Goal: Information Seeking & Learning: Learn about a topic

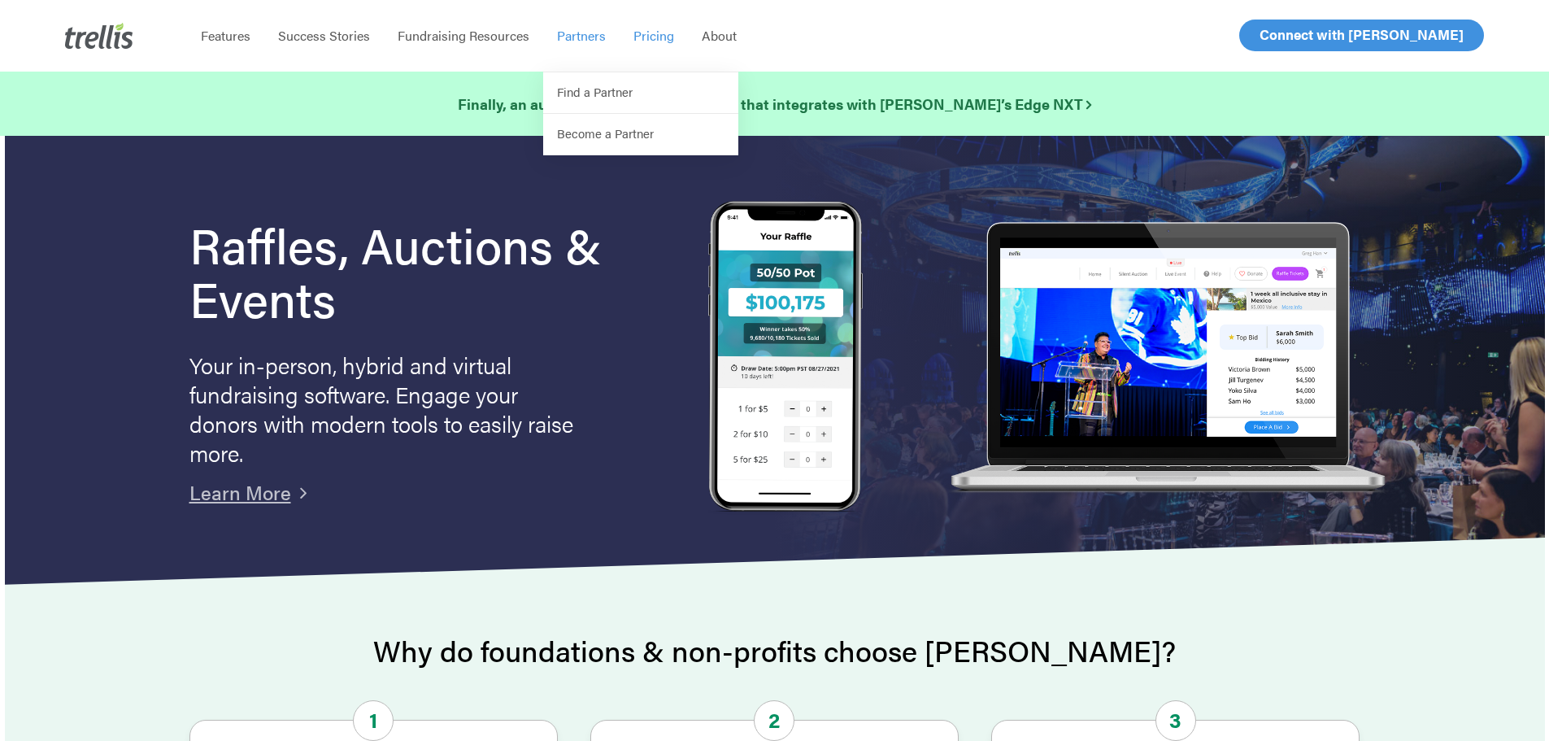
click at [656, 30] on span "Pricing" at bounding box center [653, 35] width 41 height 19
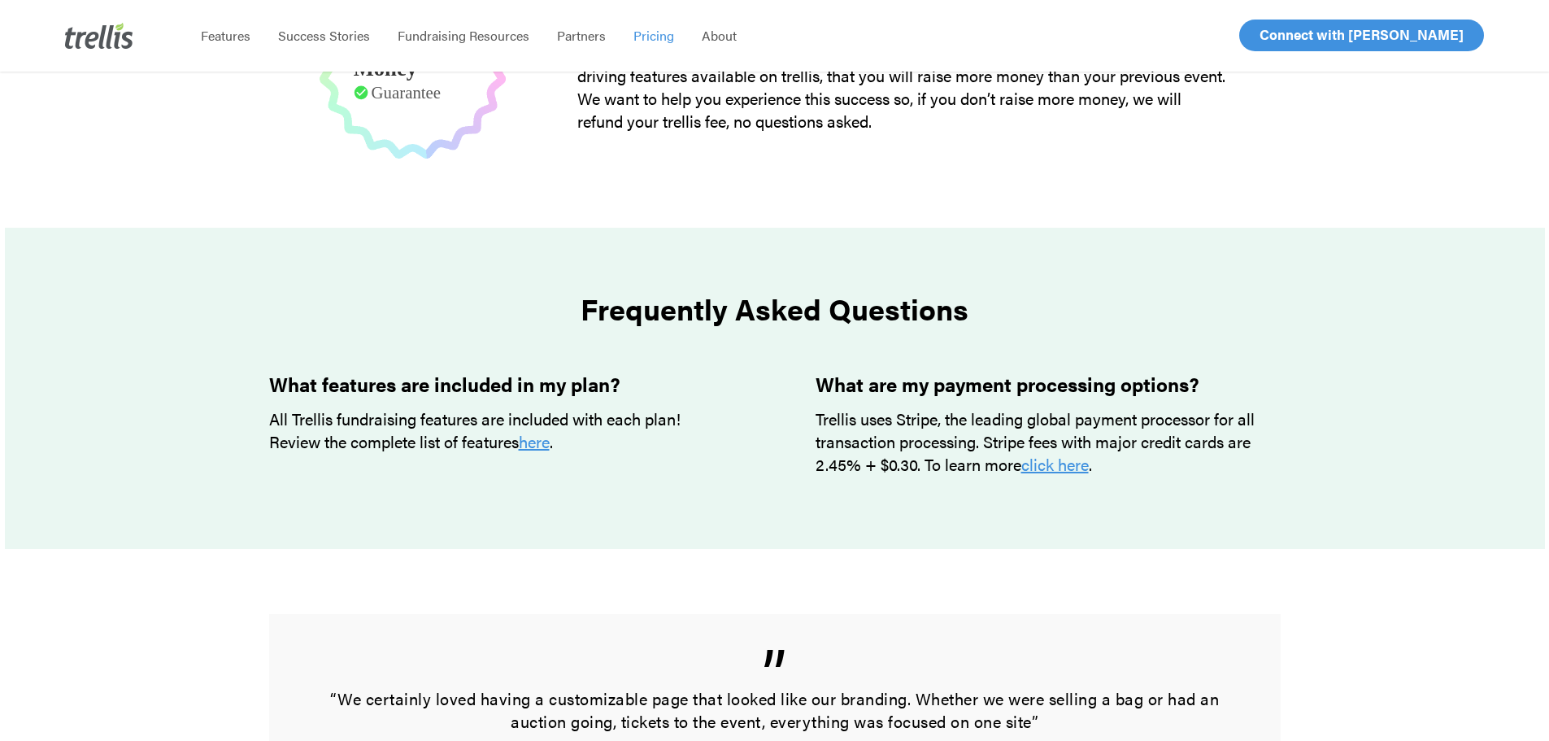
scroll to position [1212, 0]
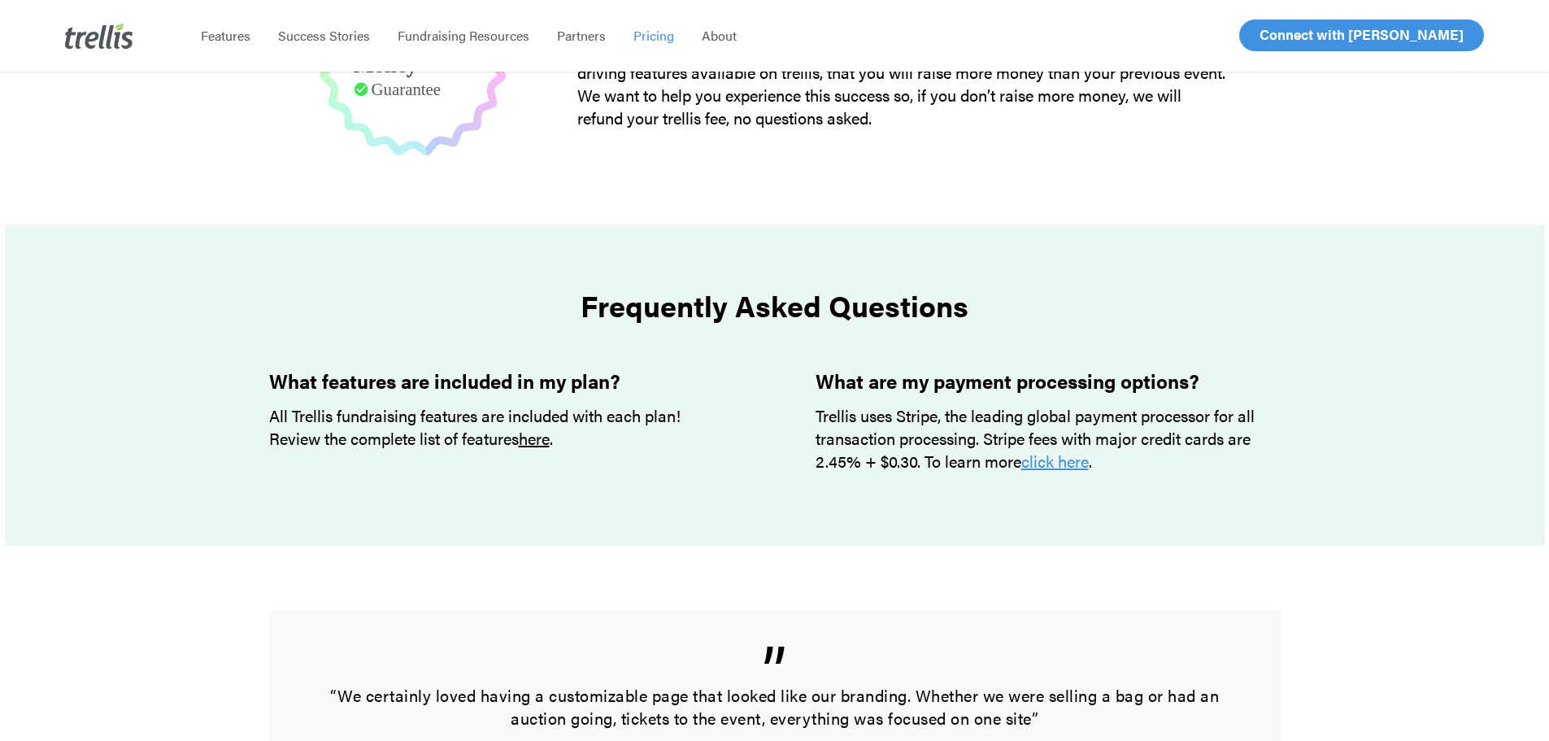
click at [539, 443] on link "here" at bounding box center [534, 438] width 31 height 24
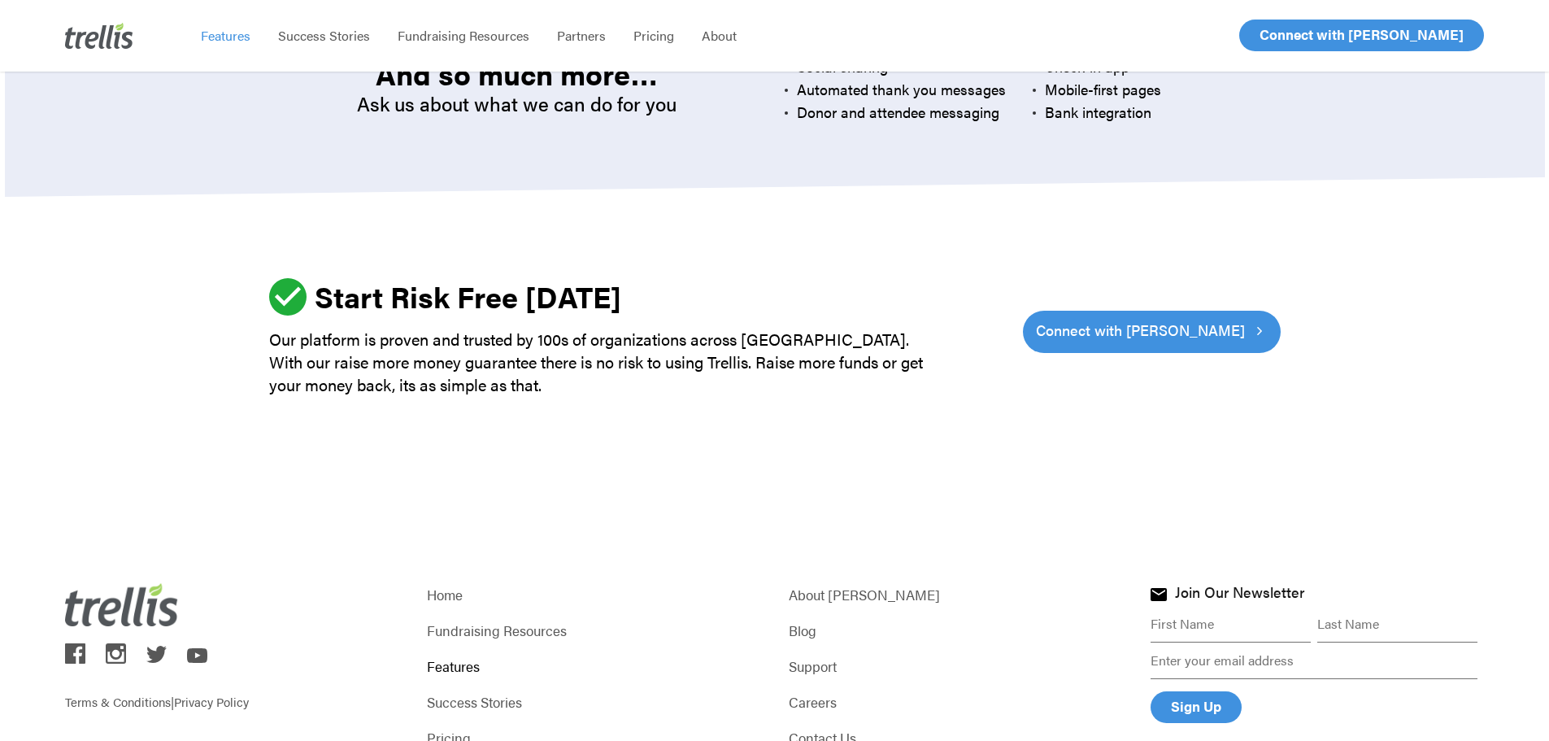
scroll to position [4786, 0]
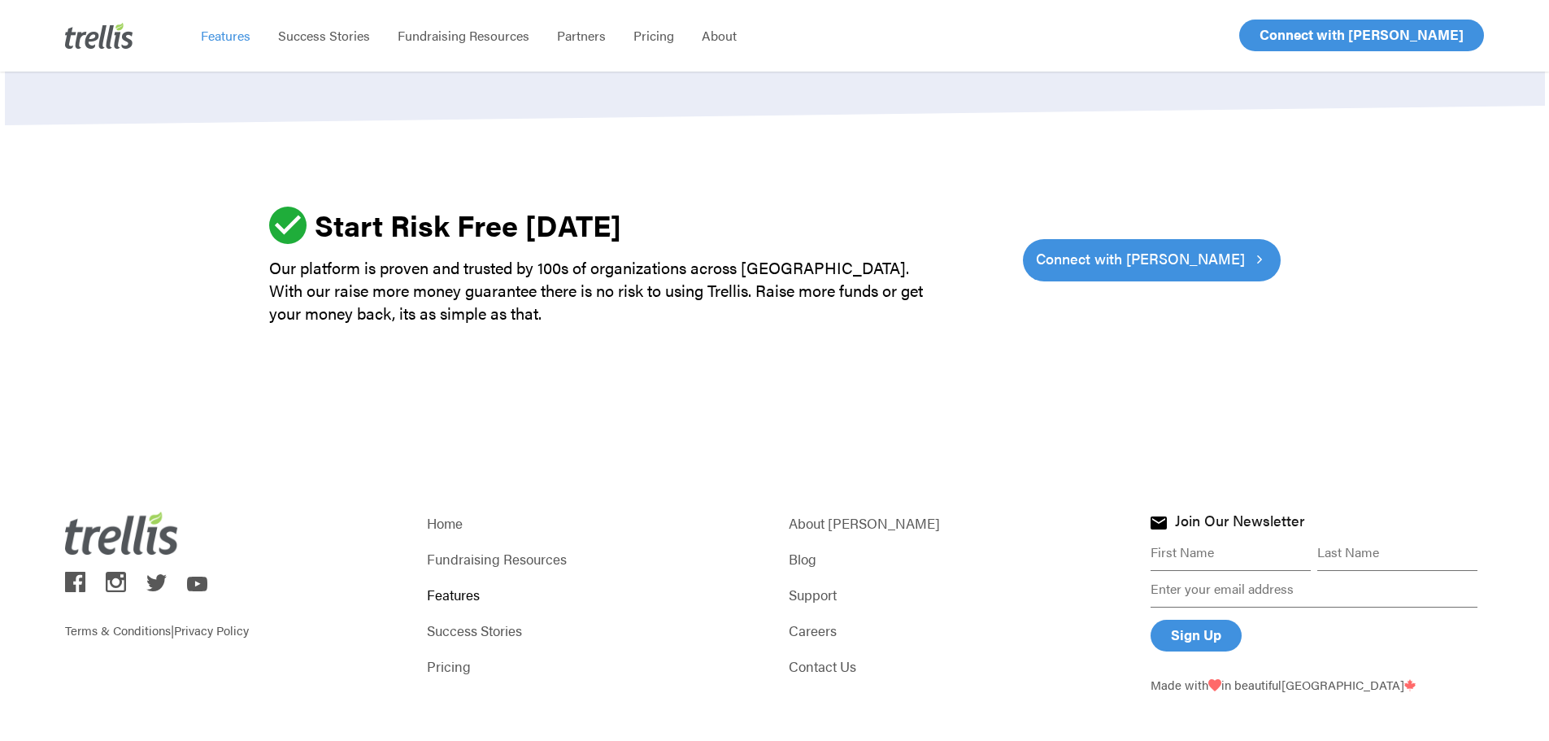
scroll to position [4955, 0]
